Goal: Task Accomplishment & Management: Manage account settings

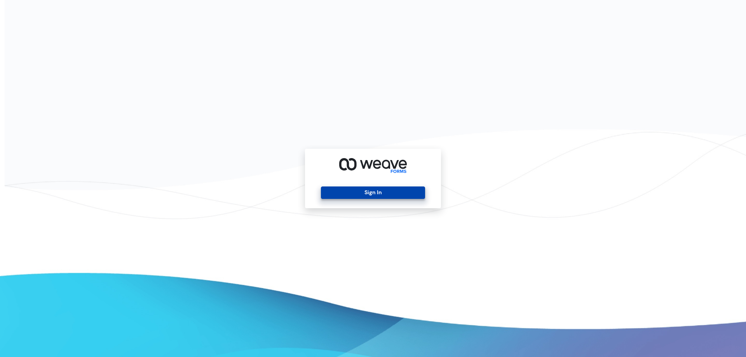
click at [355, 192] on button "Sign In" at bounding box center [373, 193] width 104 height 12
